Goal: Task Accomplishment & Management: Use online tool/utility

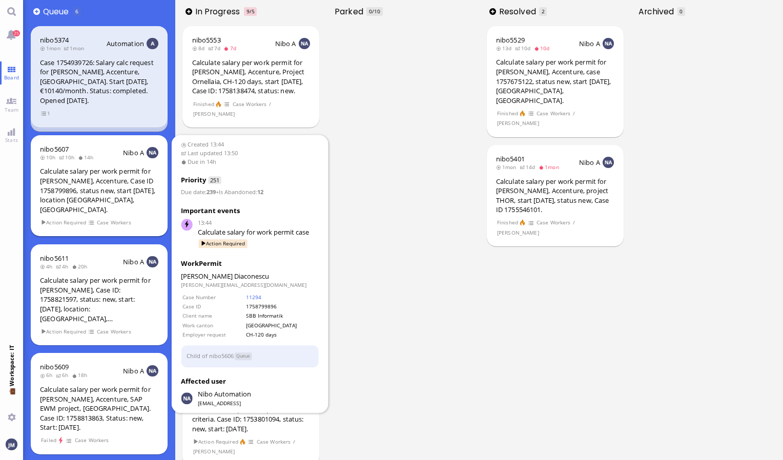
click at [142, 191] on div "Calculate salary per work permit for [PERSON_NAME], Accenture, Case ID 17587998…" at bounding box center [99, 190] width 118 height 48
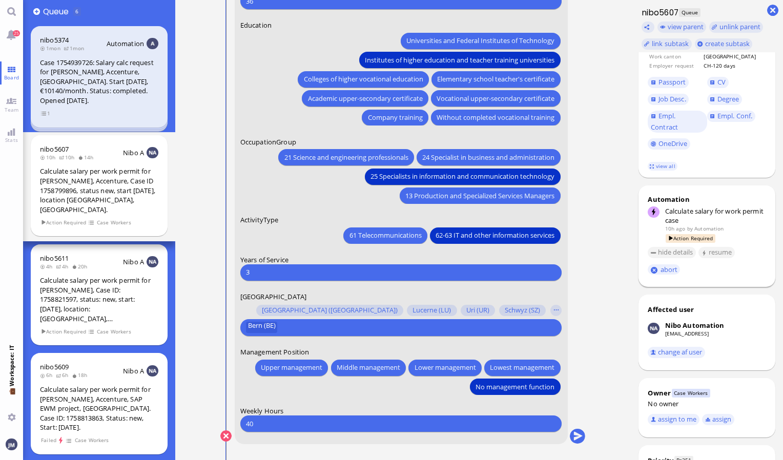
scroll to position [174, 0]
click at [692, 413] on button "assign to me" at bounding box center [674, 418] width 52 height 11
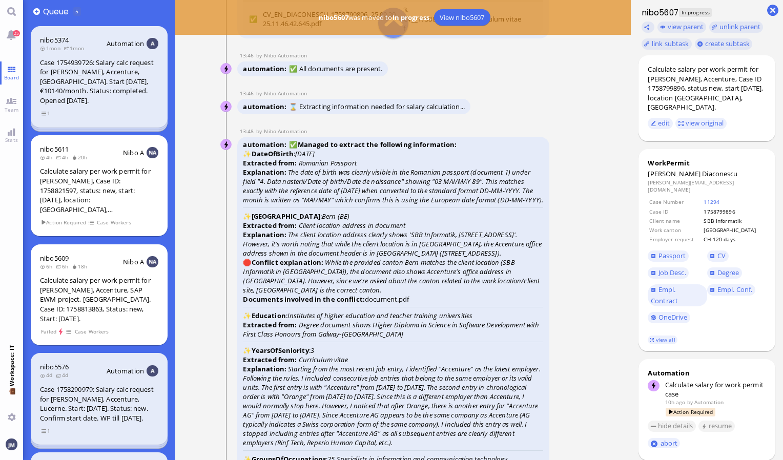
scroll to position [-1958, 0]
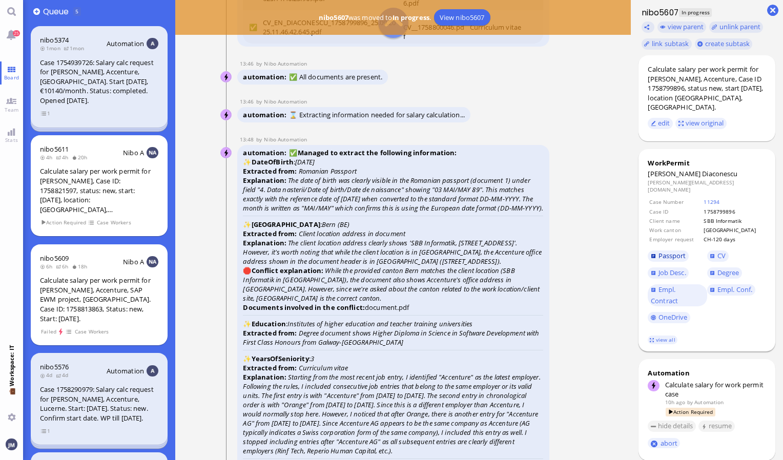
click at [671, 251] on span "Passport" at bounding box center [672, 255] width 28 height 9
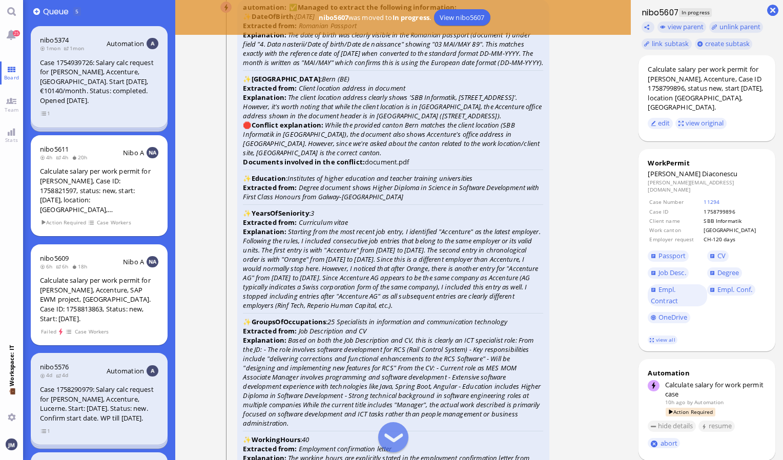
scroll to position [-1812, 0]
click at [673, 251] on span "Passport" at bounding box center [672, 255] width 28 height 9
click at [716, 267] on link "Degree" at bounding box center [724, 272] width 35 height 11
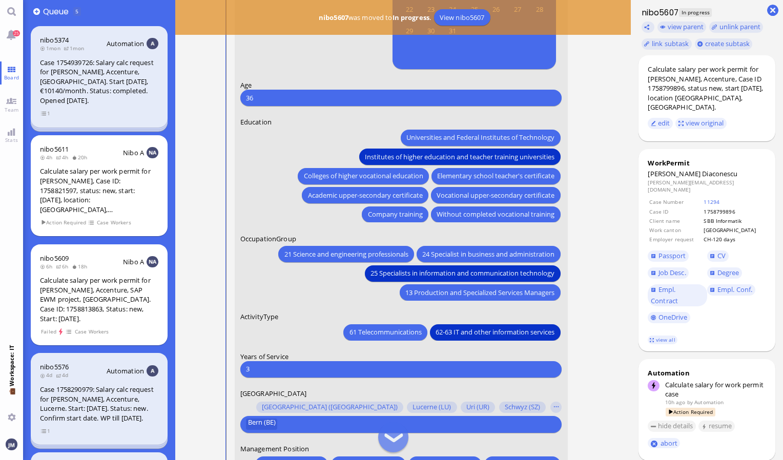
scroll to position [-94, 0]
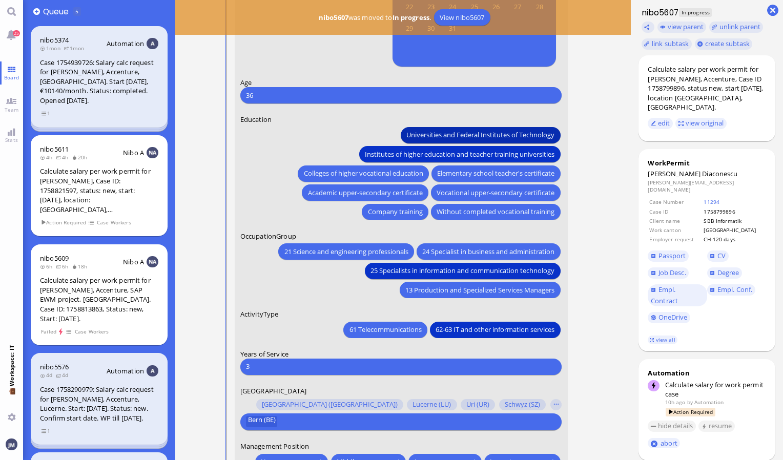
click at [507, 136] on span "Universities and Federal Institutes of Technology" at bounding box center [481, 135] width 148 height 11
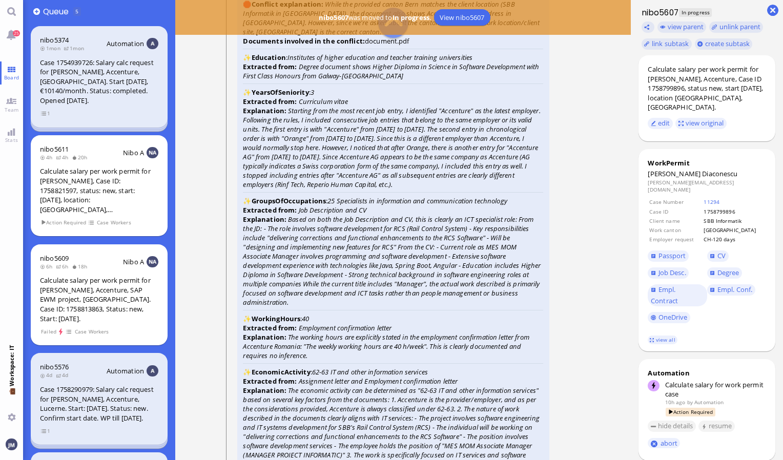
scroll to position [-1682, 0]
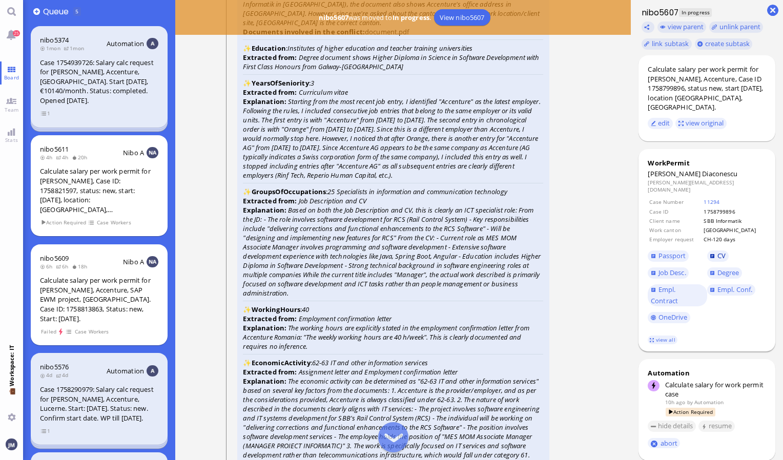
click at [717, 251] on span "CV" at bounding box center [721, 255] width 8 height 9
click at [731, 285] on span "Empl. Conf." at bounding box center [734, 289] width 35 height 9
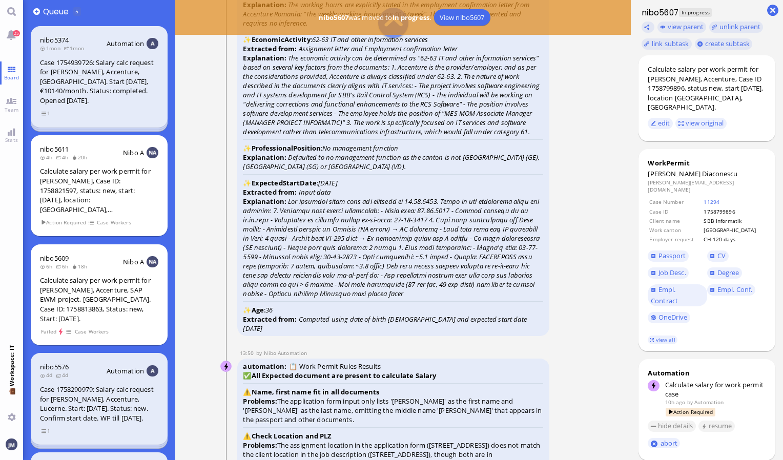
scroll to position [-1361, 0]
click at [663, 336] on link "view all" at bounding box center [663, 340] width 30 height 9
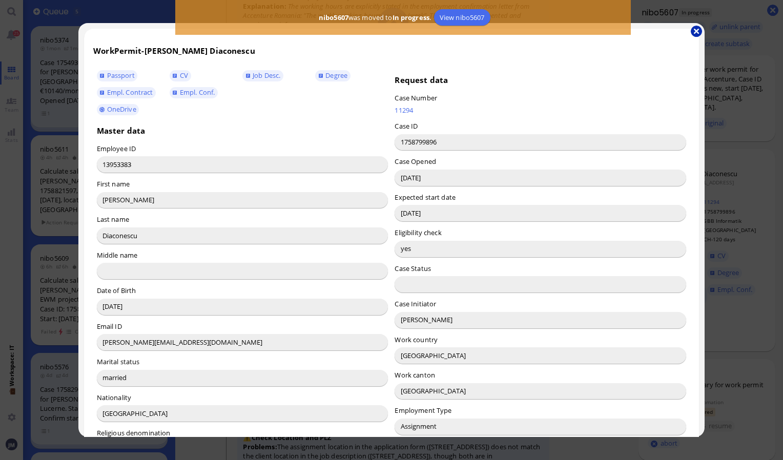
click at [696, 31] on button "button" at bounding box center [696, 31] width 11 height 11
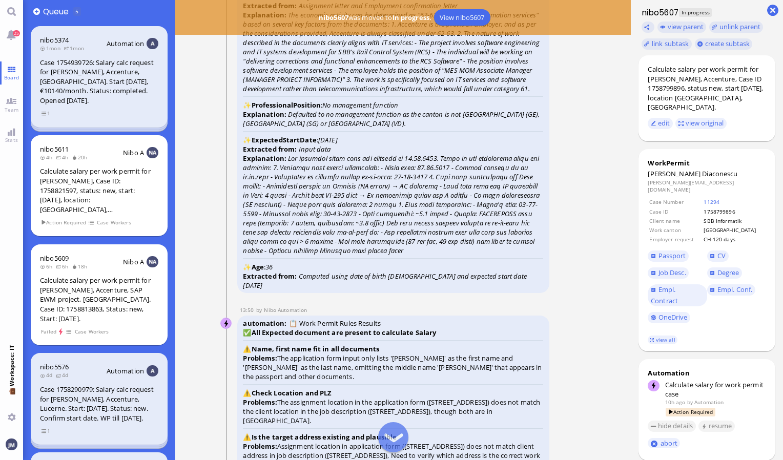
scroll to position [-1308, 0]
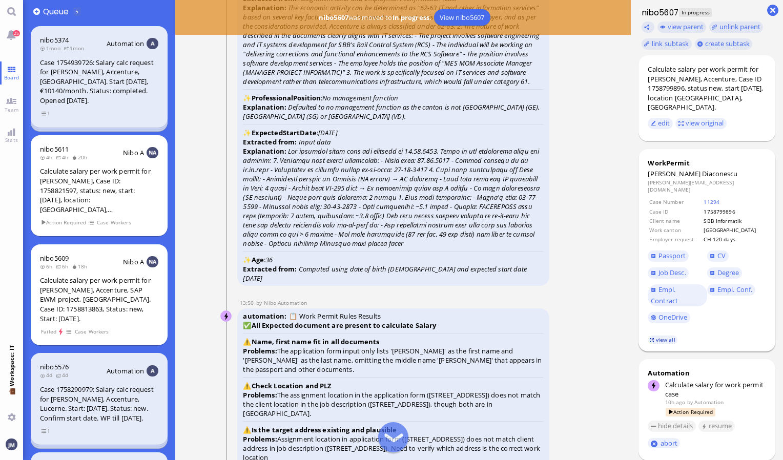
click at [662, 336] on link "view all" at bounding box center [663, 340] width 30 height 9
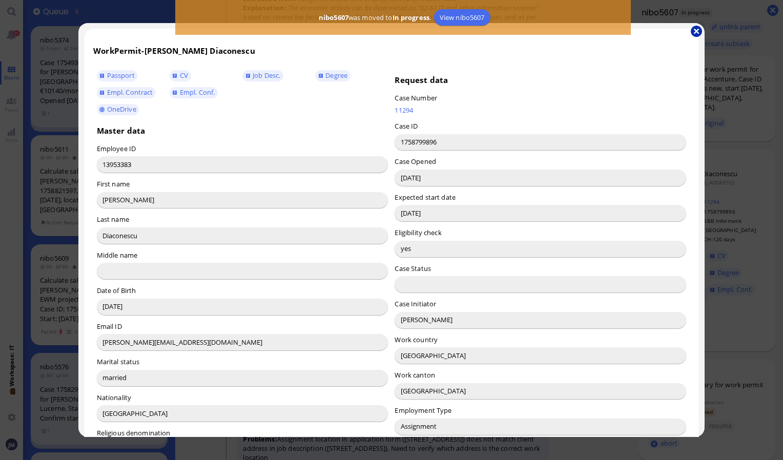
click at [695, 29] on button "button" at bounding box center [696, 31] width 11 height 11
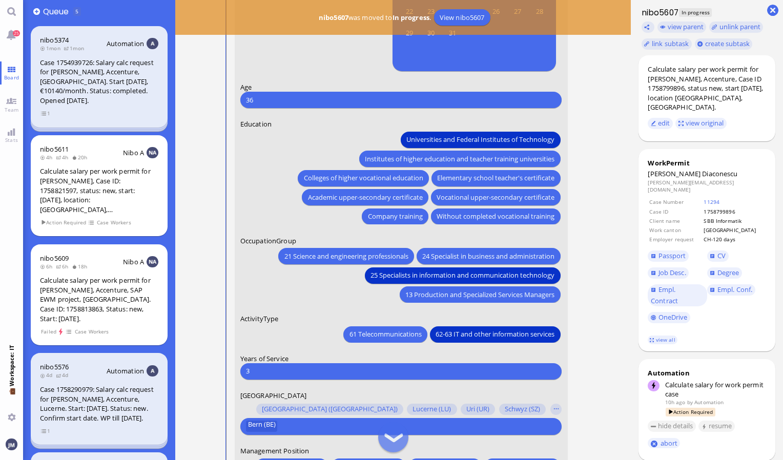
scroll to position [-98, 0]
click at [254, 366] on input "3" at bounding box center [401, 371] width 310 height 11
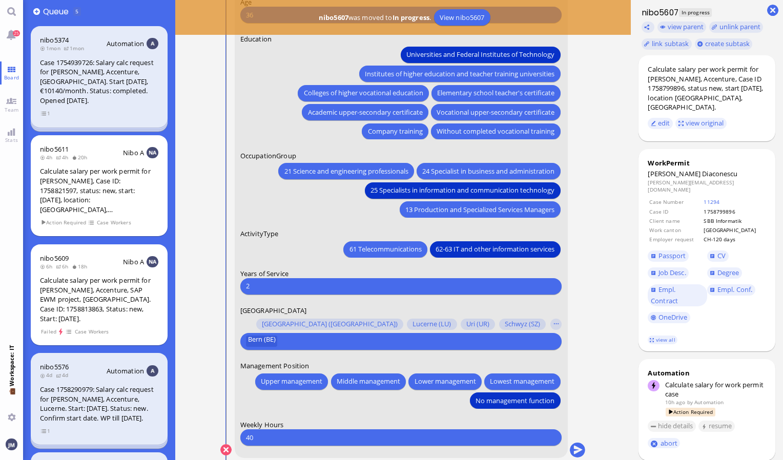
scroll to position [0, 0]
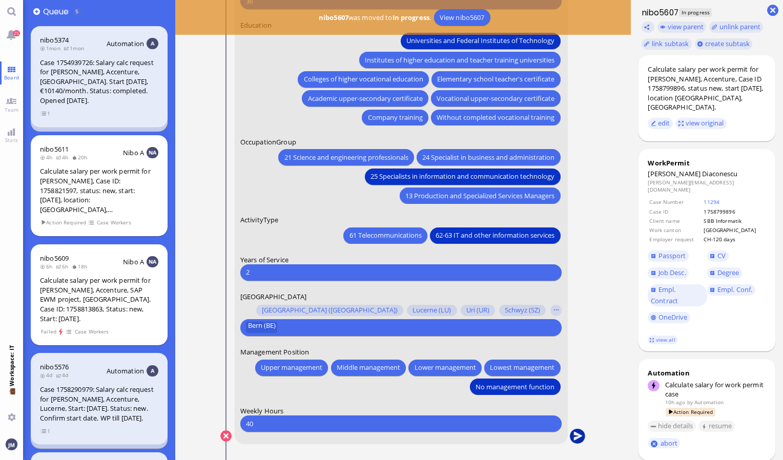
type input "2"
click at [580, 433] on button "submit" at bounding box center [577, 436] width 15 height 15
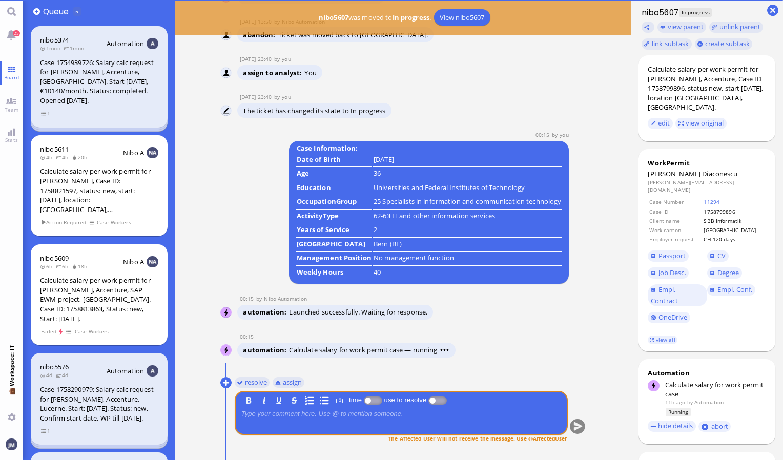
click at [702, 169] on span "Diaconescu" at bounding box center [719, 173] width 35 height 9
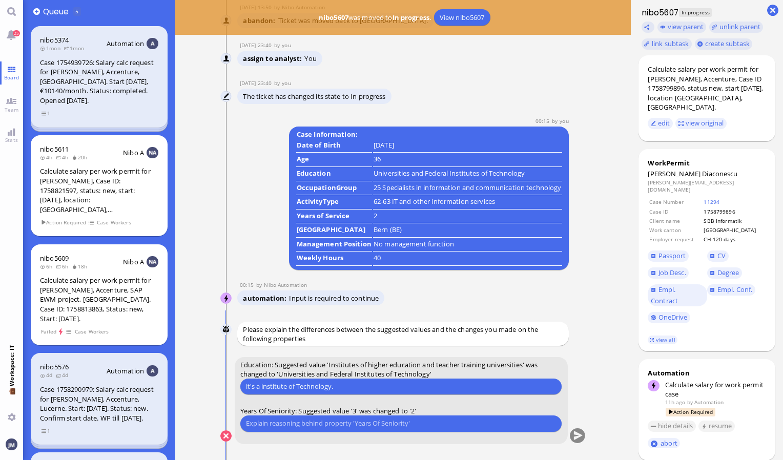
type input "it's a institute of Technology."
click at [307, 428] on input "text" at bounding box center [401, 423] width 310 height 11
type input "he started working [DATE] to [DATE] and then from 2024 until now."
click at [574, 435] on button "submit" at bounding box center [577, 436] width 15 height 15
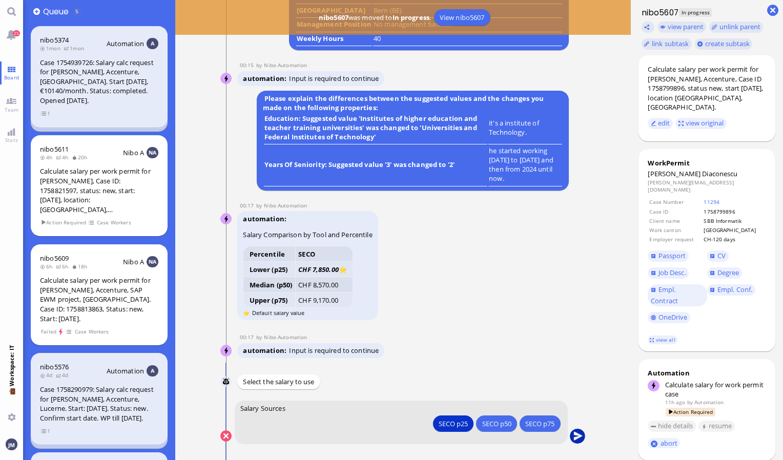
click at [578, 436] on button "submit" at bounding box center [577, 436] width 15 height 15
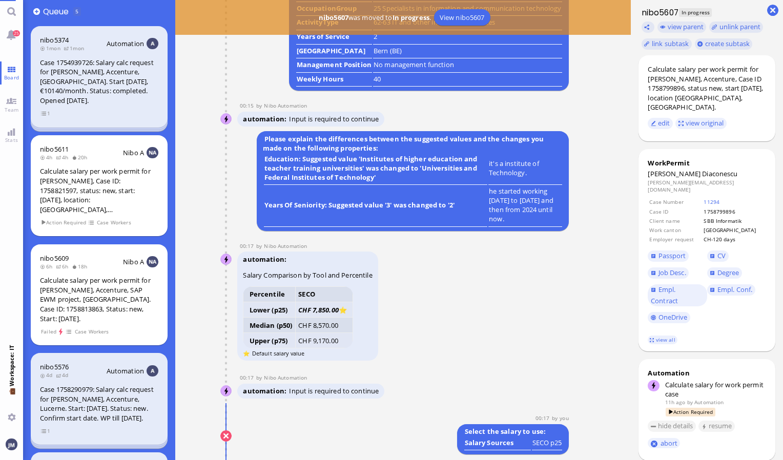
click at [578, 436] on conversation-line "00:17 by You You Select the salary to use: Salary Sources SECO p25" at bounding box center [402, 433] width 365 height 39
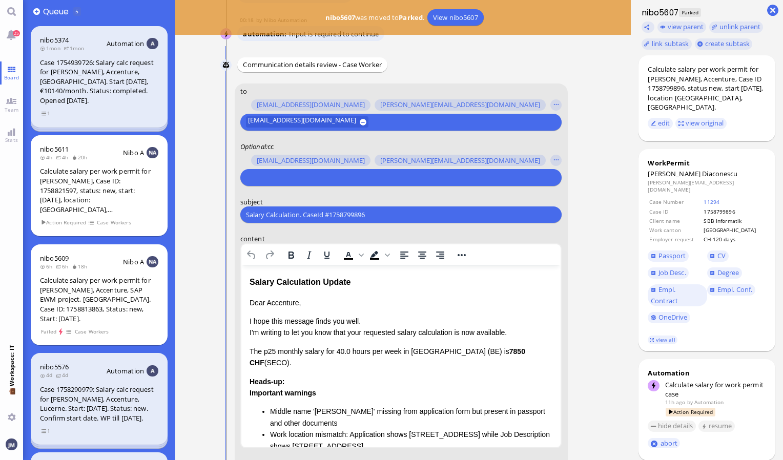
scroll to position [-183, 0]
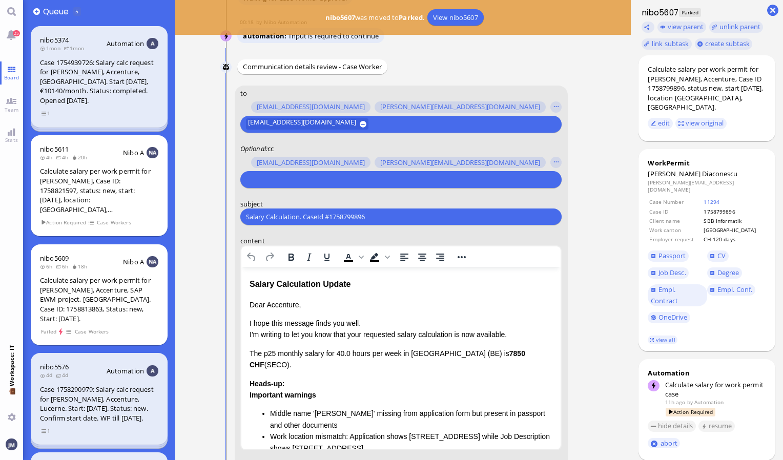
drag, startPoint x: 390, startPoint y: 218, endPoint x: 225, endPoint y: 217, distance: 165.5
click at [225, 217] on conversation-line "You to [PERSON_NAME][EMAIL_ADDRESS][DOMAIN_NAME] [DOMAIN_NAME][EMAIL_ADDRESS][D…" at bounding box center [402, 363] width 365 height 555
paste input "PazPerTout new case: [PERSON_NAME] (1758799896 / 13953383), Employer Request: C…"
type input "PazPerTout new case: [PERSON_NAME] (1758799896 / 13953383), Employer Request: C…"
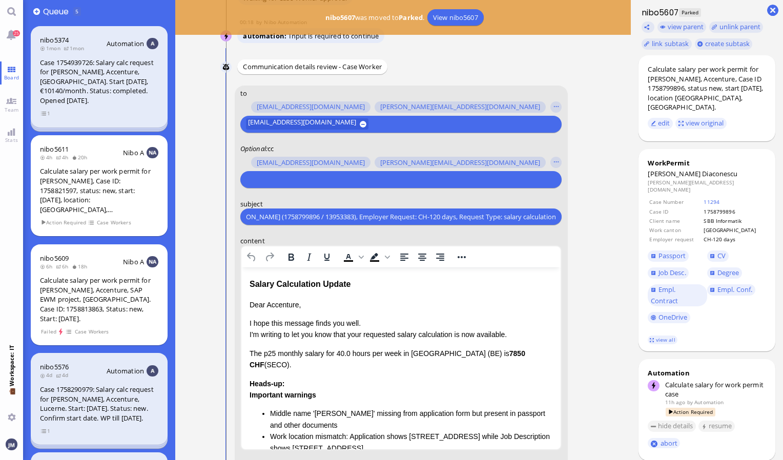
scroll to position [0, 0]
click at [284, 184] on input "text" at bounding box center [399, 179] width 307 height 11
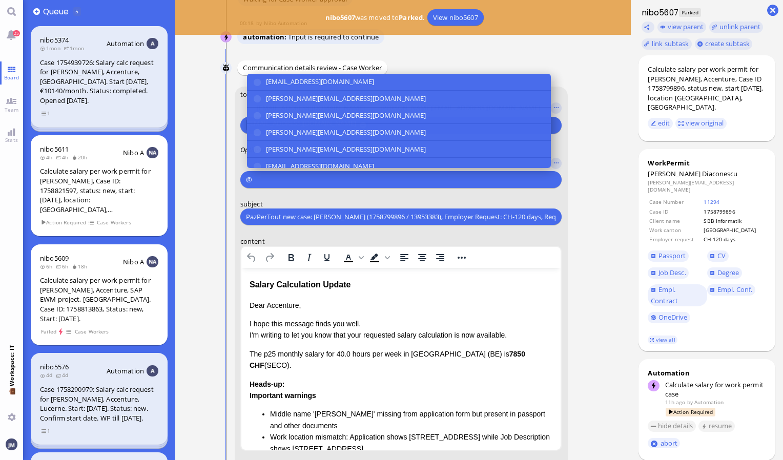
scroll to position [-182, 0]
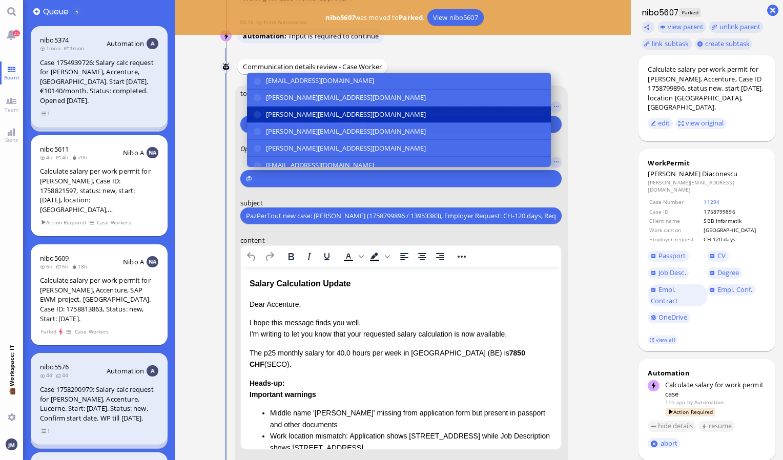
type input "@"
click at [291, 115] on span "[PERSON_NAME][EMAIL_ADDRESS][DOMAIN_NAME]" at bounding box center [346, 114] width 160 height 11
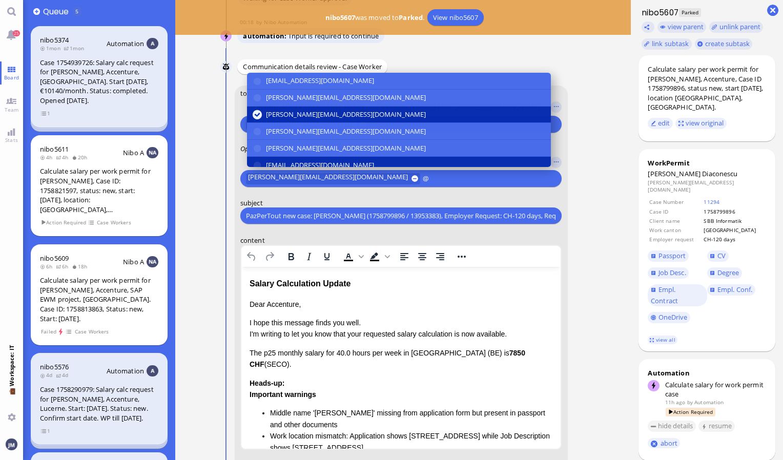
type input "@"
click at [292, 158] on button "[EMAIL_ADDRESS][DOMAIN_NAME]" at bounding box center [399, 165] width 304 height 17
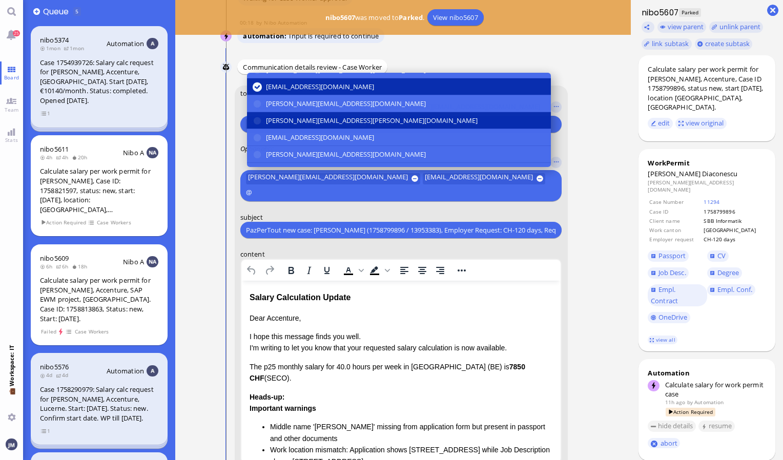
scroll to position [79, 0]
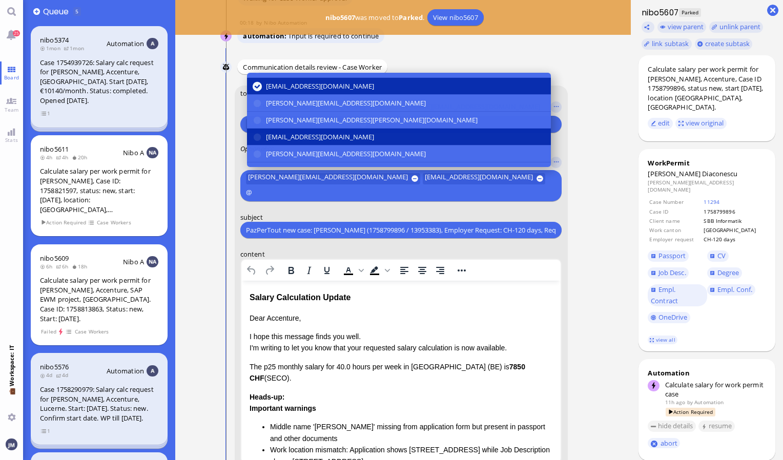
type input "@"
click at [293, 139] on span "[EMAIL_ADDRESS][DOMAIN_NAME]" at bounding box center [320, 137] width 108 height 11
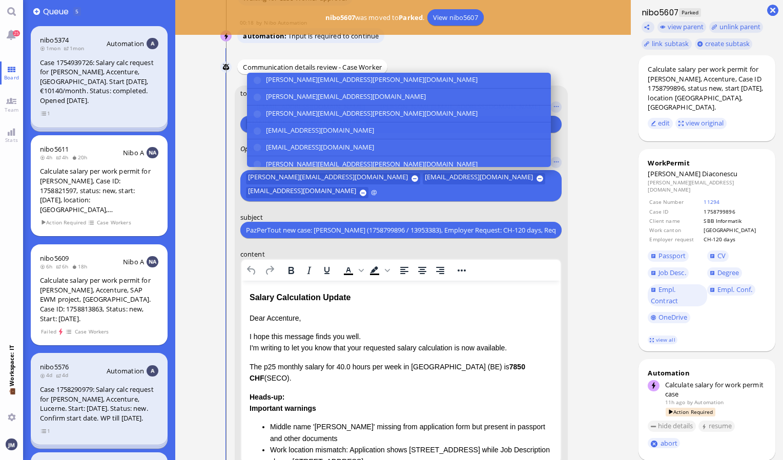
scroll to position [170, 0]
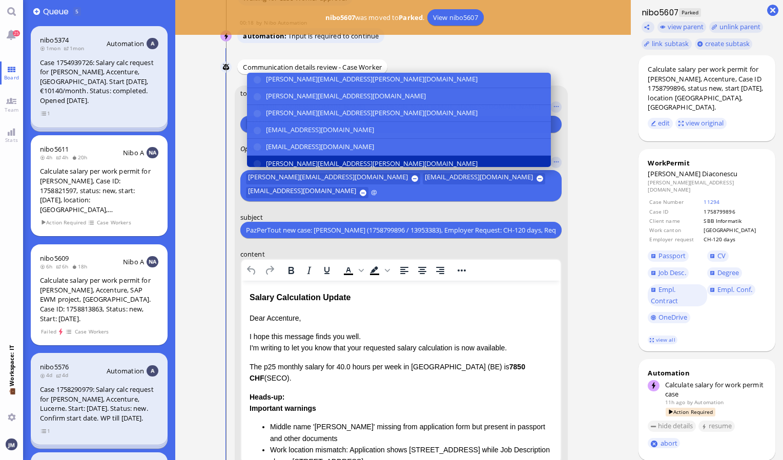
type input "@"
click at [301, 158] on span "[PERSON_NAME][EMAIL_ADDRESS][PERSON_NAME][DOMAIN_NAME]" at bounding box center [372, 163] width 212 height 11
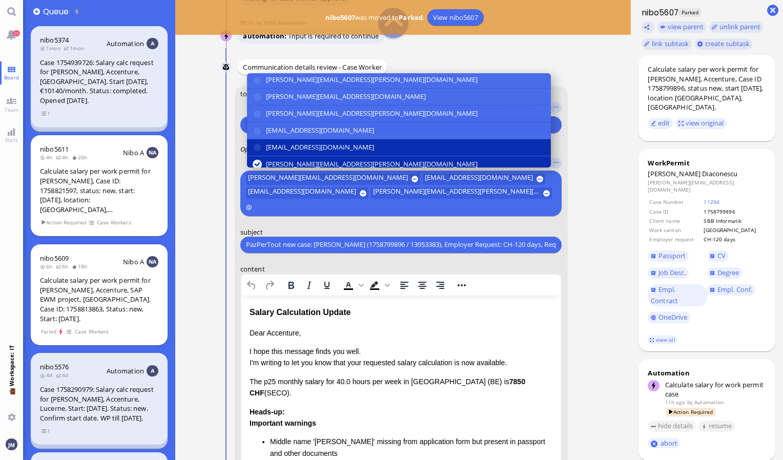
scroll to position [189, 0]
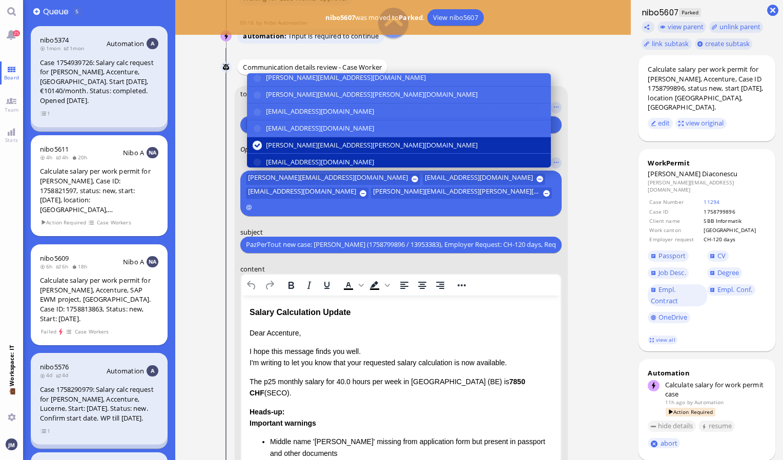
type input "@"
click at [335, 157] on span "[EMAIL_ADDRESS][DOMAIN_NAME]" at bounding box center [320, 162] width 108 height 11
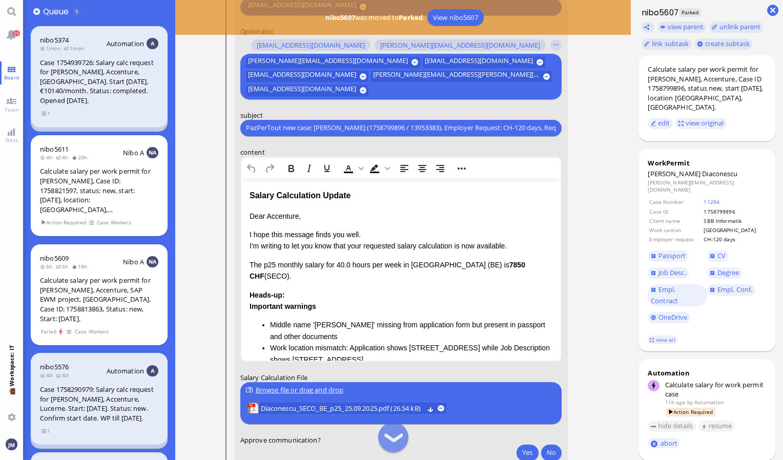
scroll to position [-91, 0]
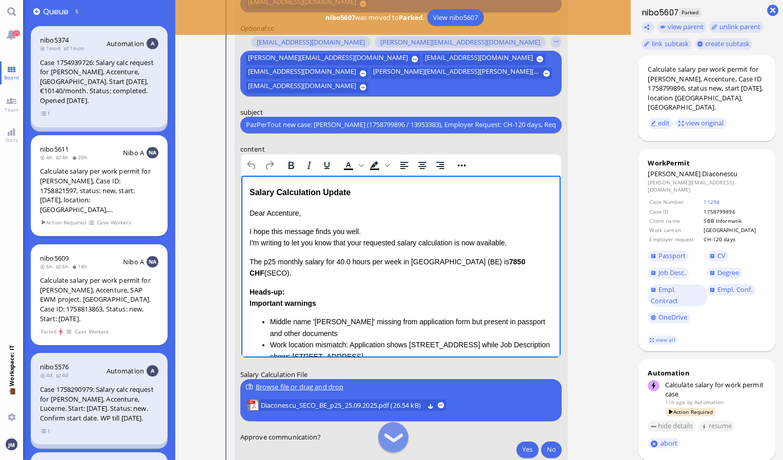
click at [355, 193] on div "Salary Calculation Update" at bounding box center [400, 191] width 303 height 13
drag, startPoint x: 355, startPoint y: 193, endPoint x: 250, endPoint y: 191, distance: 105.0
click at [250, 191] on div "Salary Calculation Update" at bounding box center [400, 191] width 303 height 13
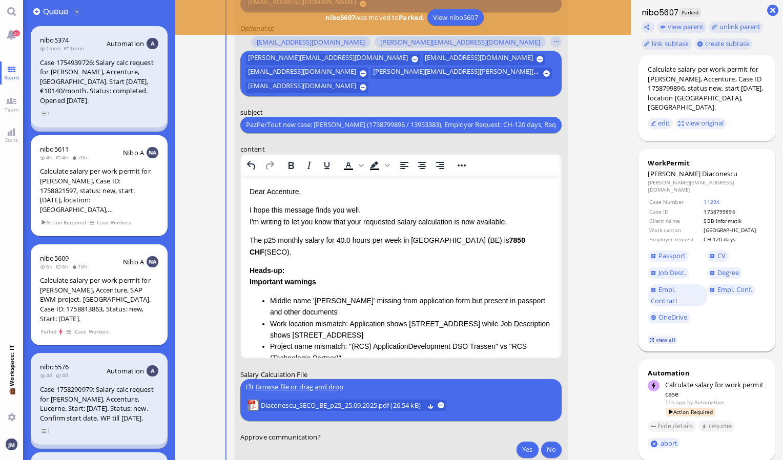
click at [667, 336] on link "view all" at bounding box center [663, 340] width 30 height 9
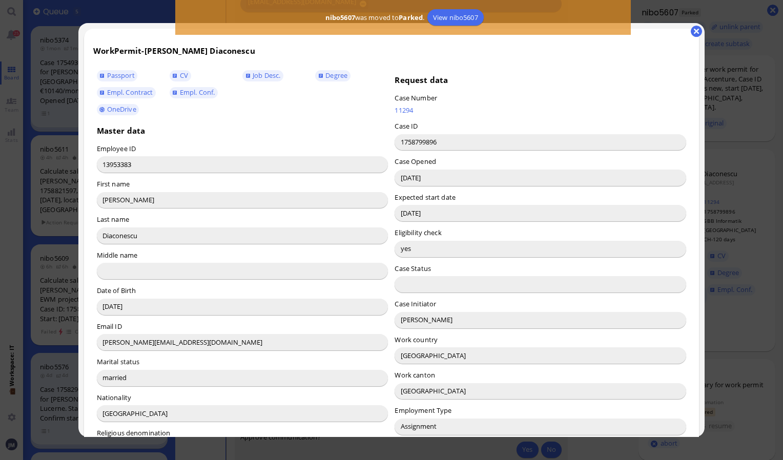
click at [407, 320] on input "[PERSON_NAME]" at bounding box center [540, 320] width 292 height 16
click at [692, 34] on button "button" at bounding box center [696, 31] width 11 height 11
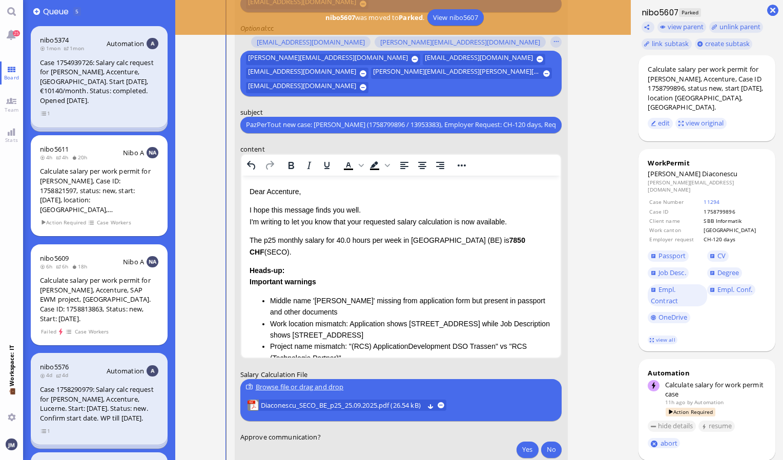
click at [277, 195] on p "Dear Accenture," at bounding box center [400, 190] width 303 height 11
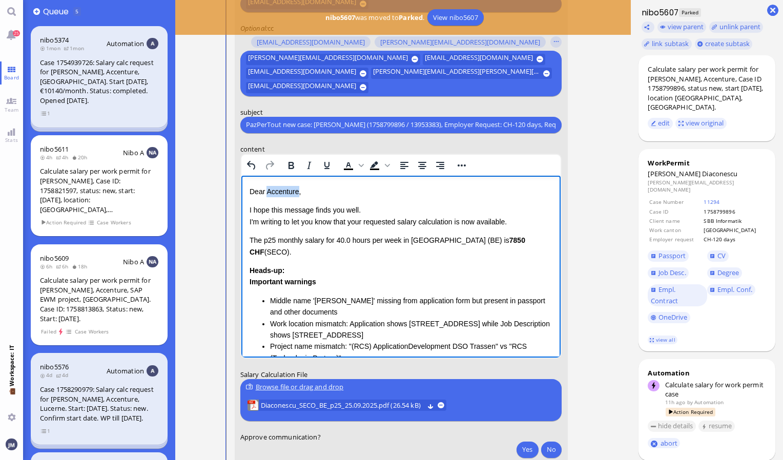
click at [277, 195] on p "Dear Accenture," at bounding box center [400, 190] width 303 height 11
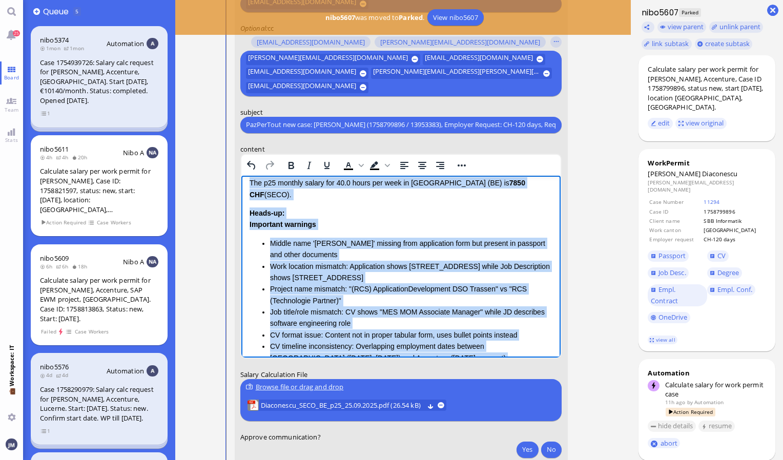
scroll to position [193, 0]
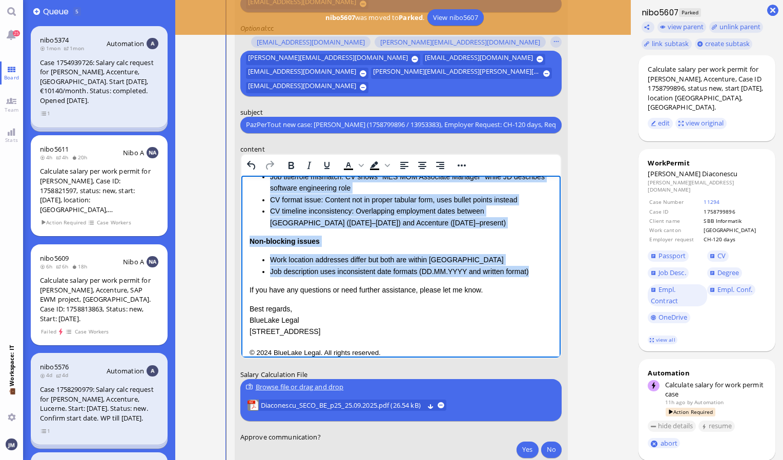
drag, startPoint x: 249, startPoint y: 238, endPoint x: 526, endPoint y: 258, distance: 277.3
click at [526, 258] on div "Dear [PERSON_NAME], I hope this message finds you well. I'm writing to let you …" at bounding box center [400, 165] width 303 height 344
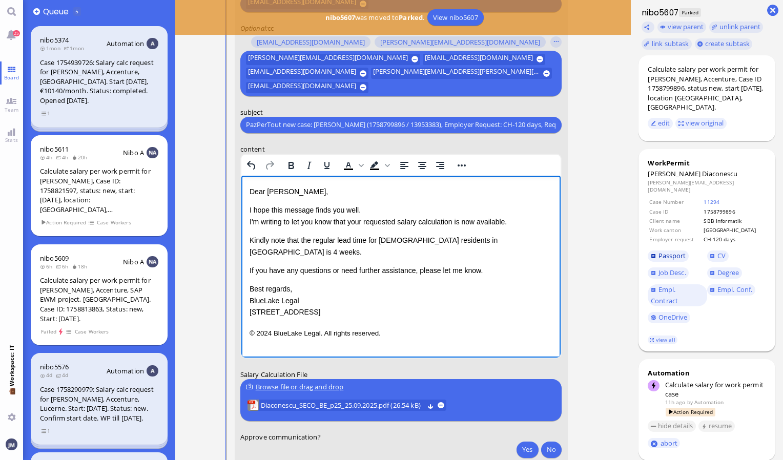
click at [668, 251] on span "Passport" at bounding box center [672, 255] width 28 height 9
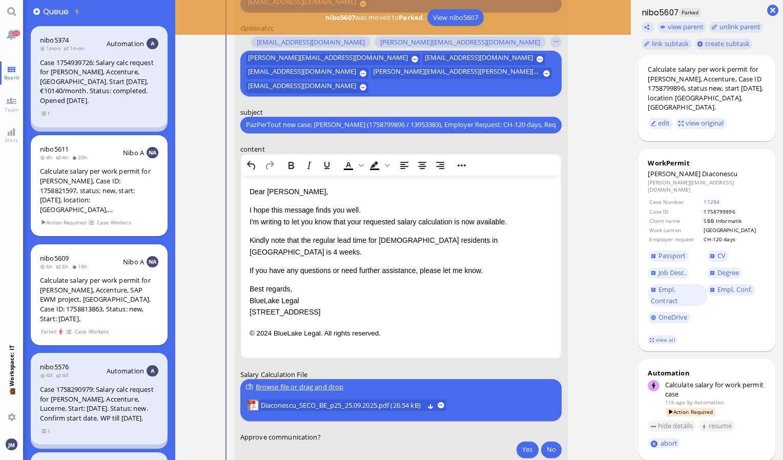
click at [454, 239] on span "Kindly note that the regular lead time for [DEMOGRAPHIC_DATA] residents in [GEO…" at bounding box center [373, 245] width 248 height 19
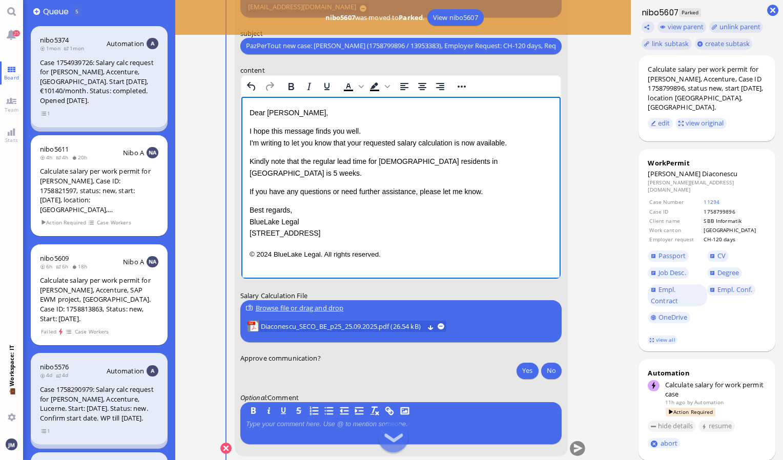
scroll to position [-5, 0]
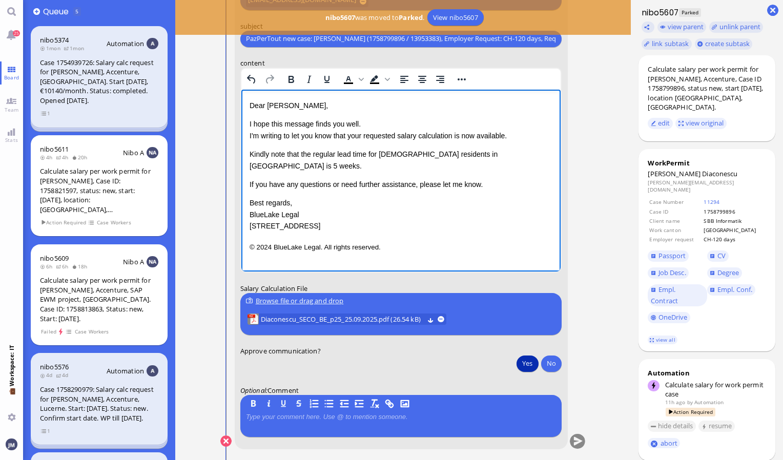
click at [524, 362] on button "Yes" at bounding box center [527, 363] width 22 height 16
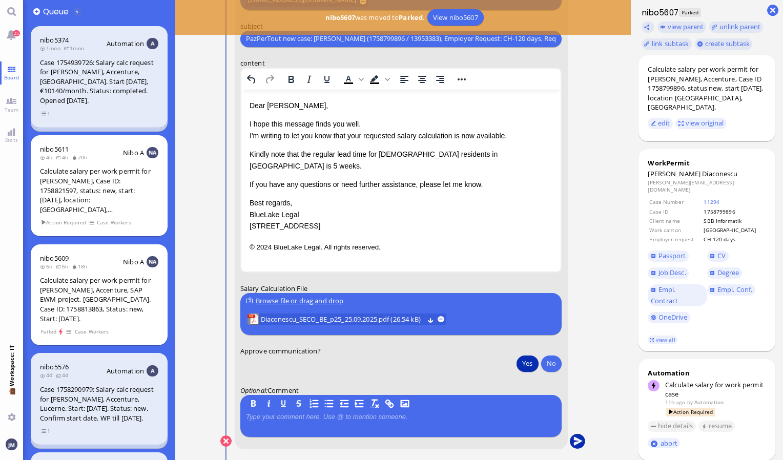
click at [576, 444] on button "submit" at bounding box center [577, 441] width 15 height 15
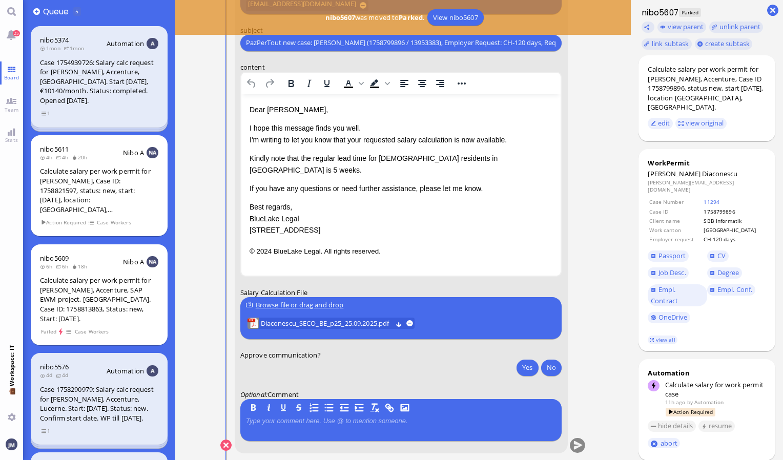
scroll to position [0, 0]
